Goal: Navigation & Orientation: Find specific page/section

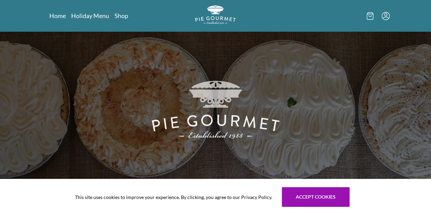
click at [387, 16] on icon "Menu" at bounding box center [385, 14] width 3 height 3
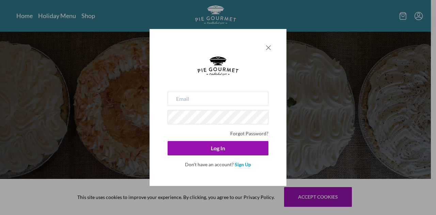
click at [272, 47] on icon "Close panel" at bounding box center [268, 48] width 8 height 8
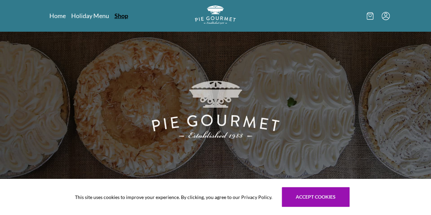
click at [115, 15] on link "Shop" at bounding box center [122, 16] width 14 height 8
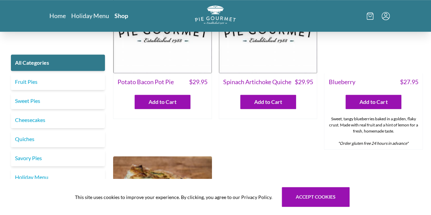
scroll to position [136, 0]
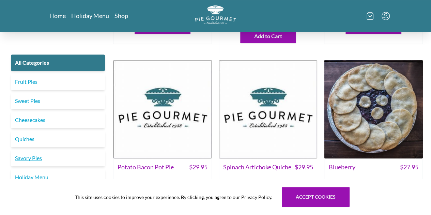
click at [39, 156] on link "Savory Pies" at bounding box center [58, 158] width 94 height 16
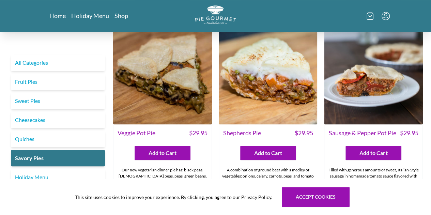
scroll to position [170, 0]
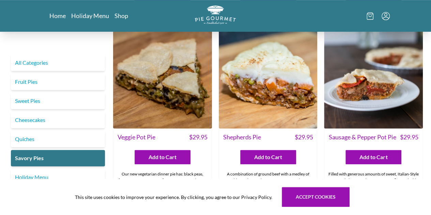
click at [37, 176] on link "Holiday Menu" at bounding box center [58, 177] width 94 height 16
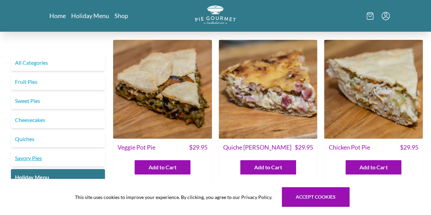
click at [41, 154] on link "Savory Pies" at bounding box center [58, 158] width 94 height 16
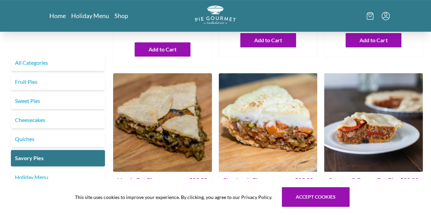
scroll to position [170, 0]
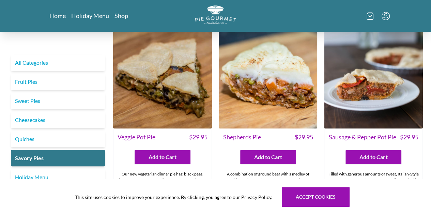
click at [71, 73] on div "All Categories Fruit Pies Sweet Pies Cheesecakes Quiches Savory Pies Holiday Me…" at bounding box center [58, 120] width 100 height 131
click at [69, 80] on link "Fruit Pies" at bounding box center [58, 82] width 94 height 16
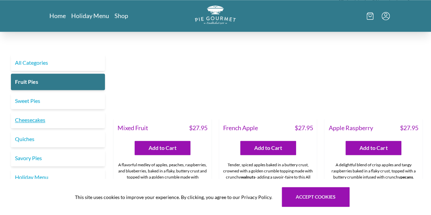
scroll to position [393, 0]
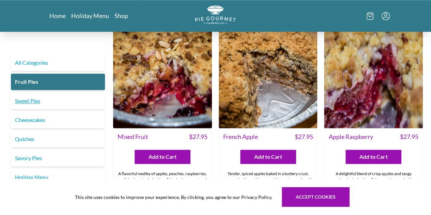
click at [27, 100] on link "Sweet Pies" at bounding box center [58, 101] width 94 height 16
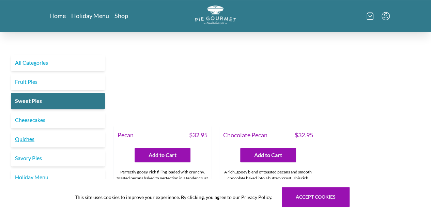
scroll to position [341, 0]
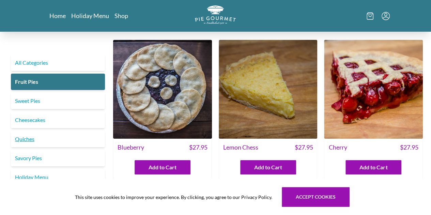
click at [31, 138] on link "Quiches" at bounding box center [58, 139] width 94 height 16
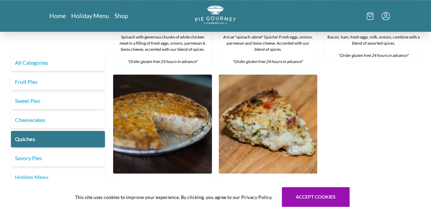
scroll to position [409, 0]
